Goal: Navigation & Orientation: Find specific page/section

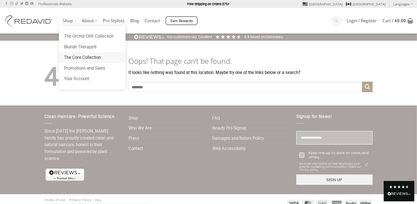
click at [90, 58] on link "The Core Collection" at bounding box center [92, 57] width 67 height 11
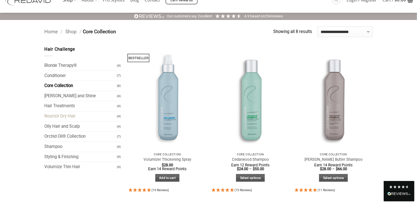
scroll to position [51, 0]
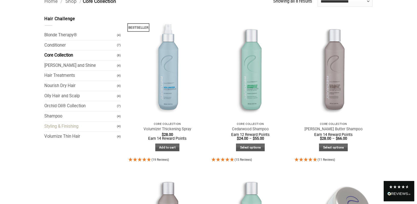
click at [77, 128] on link "Styling & Finishing" at bounding box center [81, 127] width 73 height 10
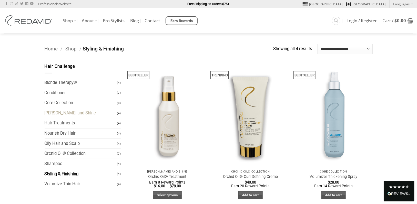
click at [83, 111] on link "[PERSON_NAME] and Shine" at bounding box center [81, 113] width 73 height 10
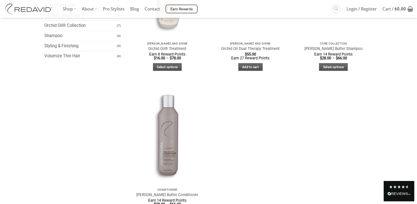
scroll to position [179, 0]
